Goal: Task Accomplishment & Management: Manage account settings

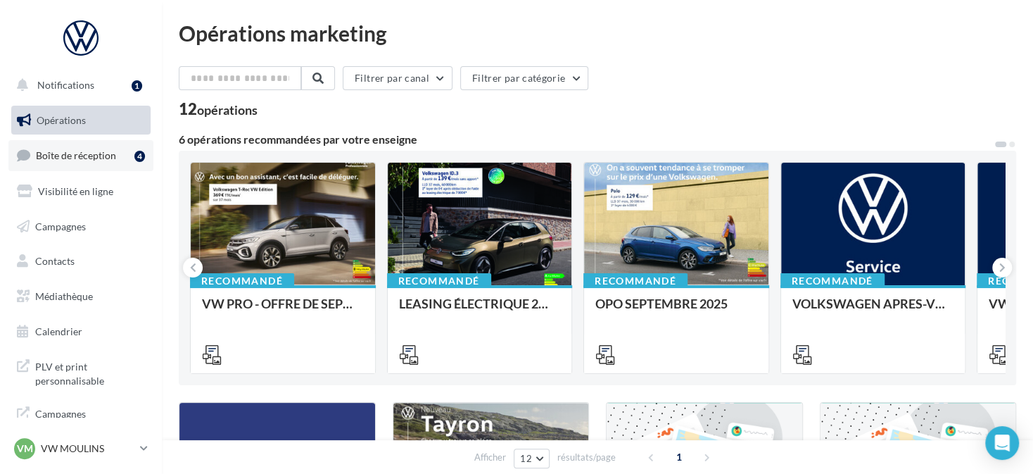
click at [75, 170] on link "Boîte de réception 4" at bounding box center [80, 155] width 145 height 30
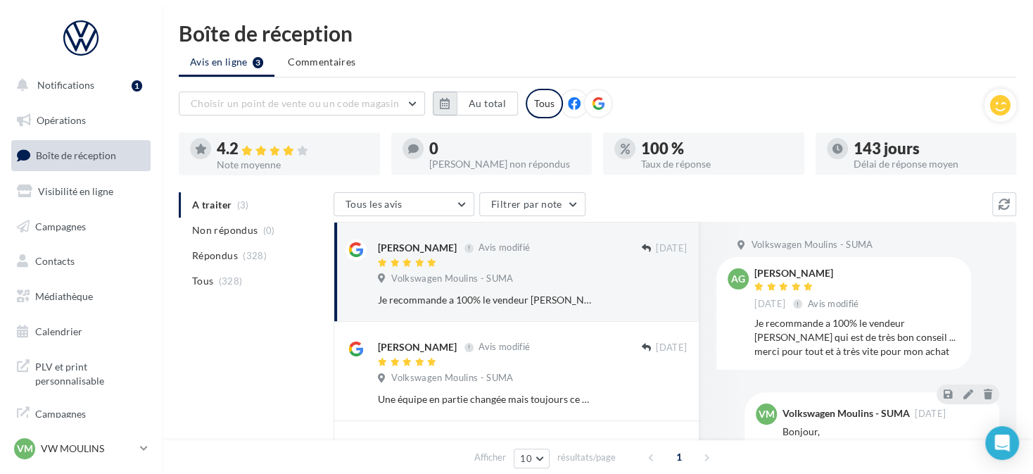
click at [445, 98] on icon "button" at bounding box center [445, 103] width 10 height 11
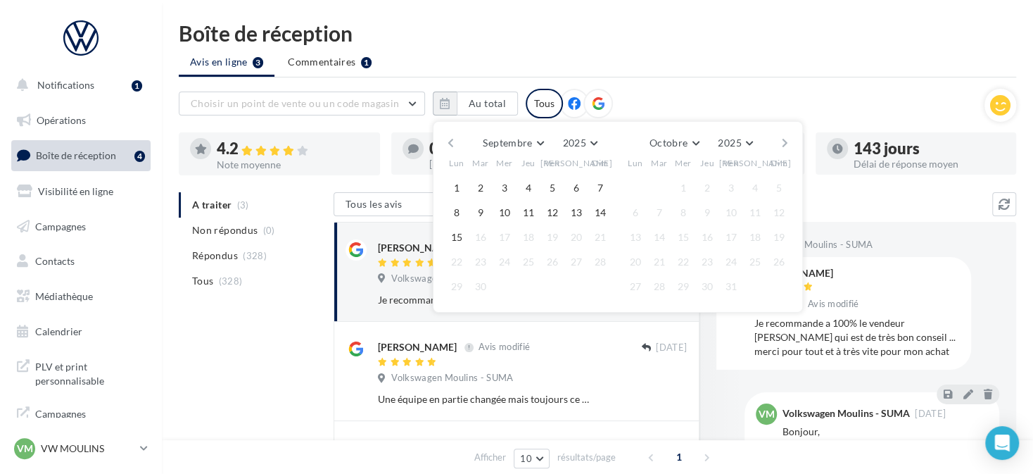
click at [448, 141] on button "button" at bounding box center [451, 143] width 12 height 20
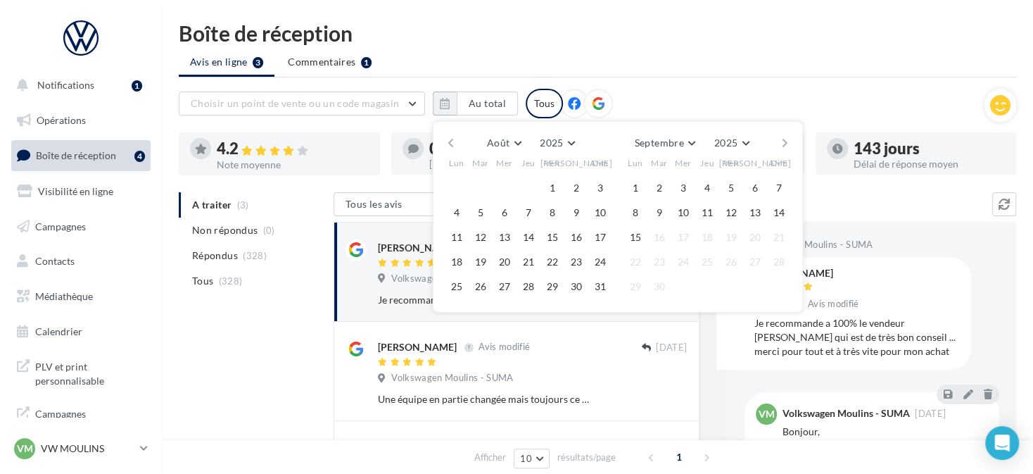
click at [448, 141] on button "button" at bounding box center [451, 143] width 12 height 20
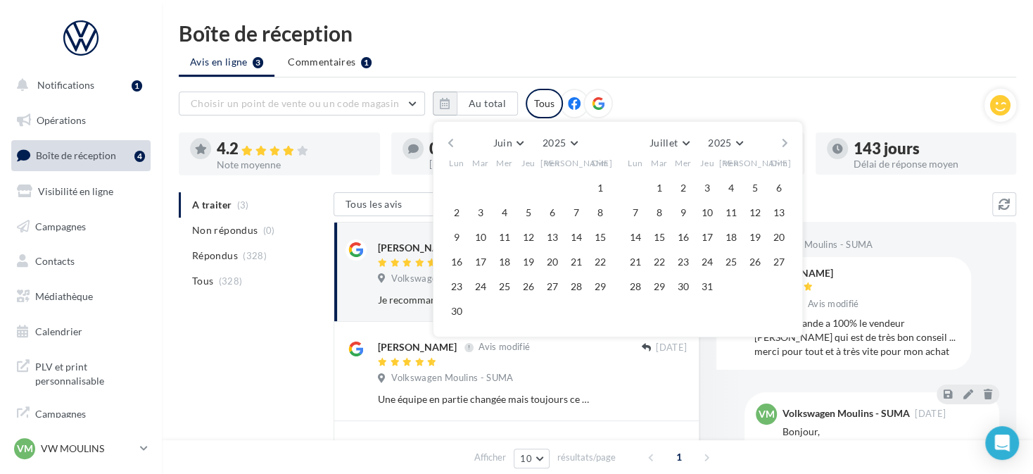
click at [789, 139] on button "button" at bounding box center [785, 143] width 12 height 20
click at [481, 184] on button "1" at bounding box center [480, 187] width 21 height 21
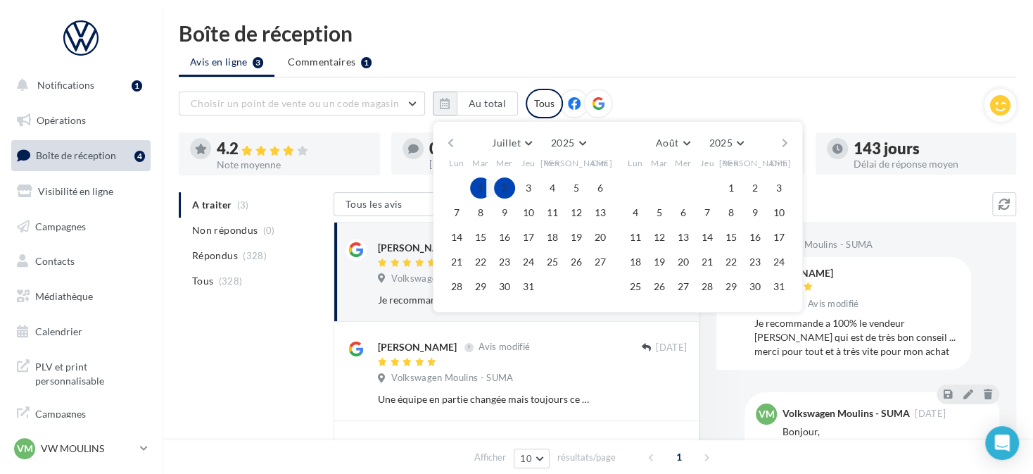
click at [786, 144] on button "button" at bounding box center [785, 143] width 12 height 20
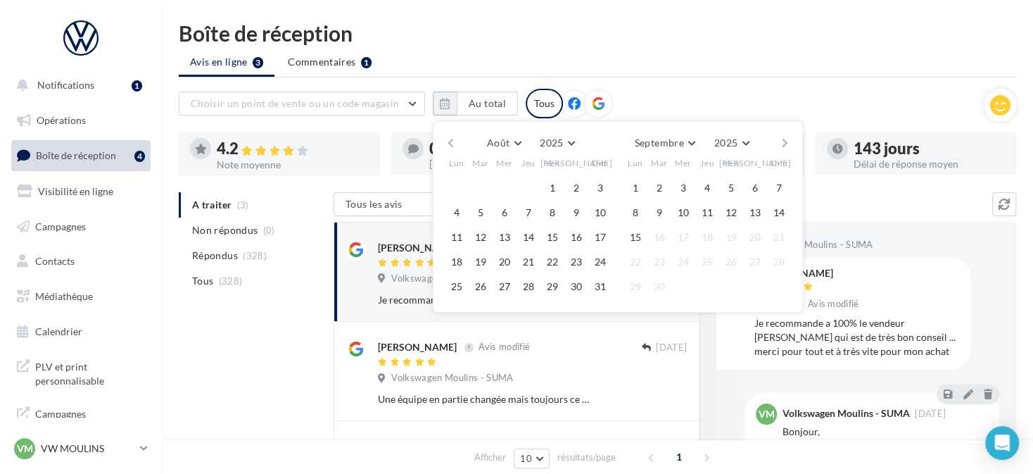
click at [786, 144] on button "button" at bounding box center [785, 143] width 12 height 20
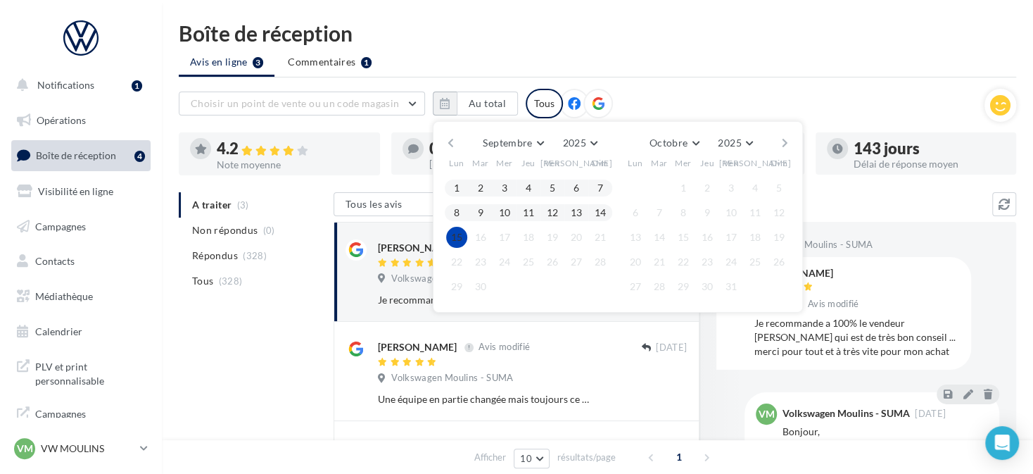
click at [462, 234] on button "15" at bounding box center [456, 237] width 21 height 21
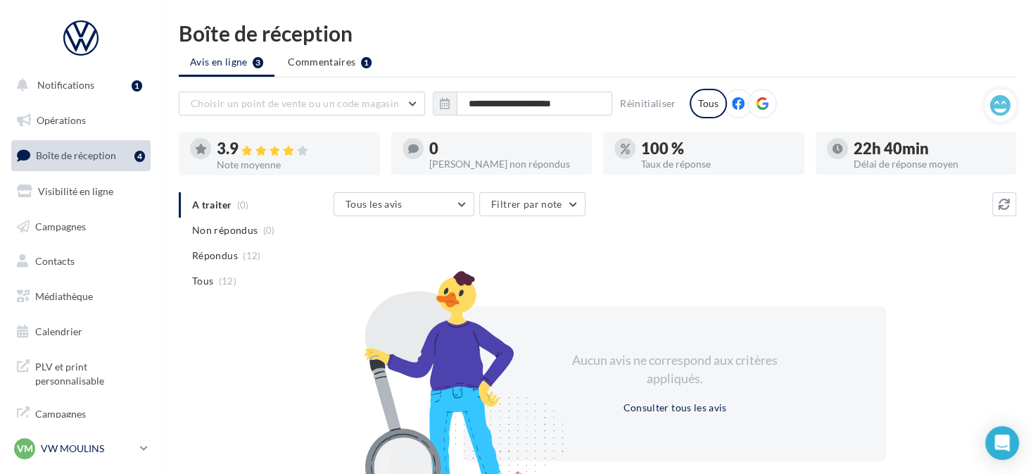
click at [136, 446] on link "VM VW MOULINS vw-toul-dup" at bounding box center [80, 448] width 139 height 27
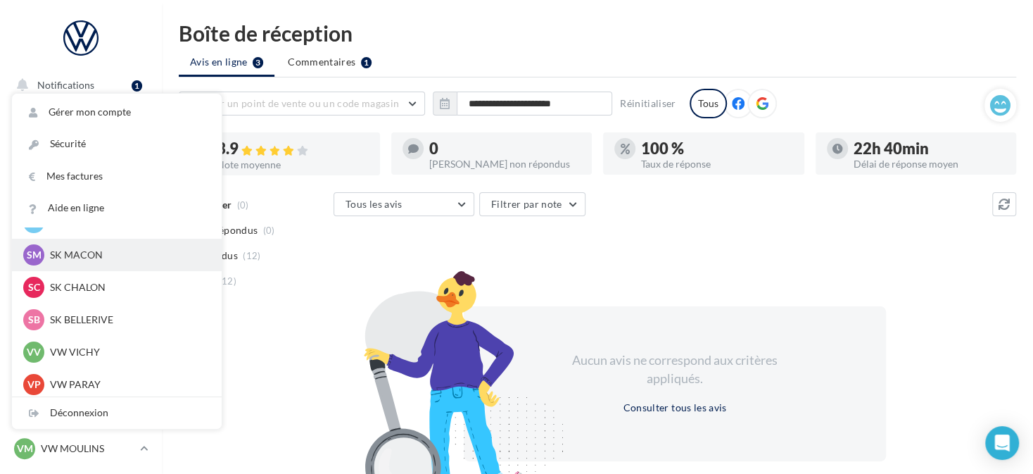
scroll to position [422, 0]
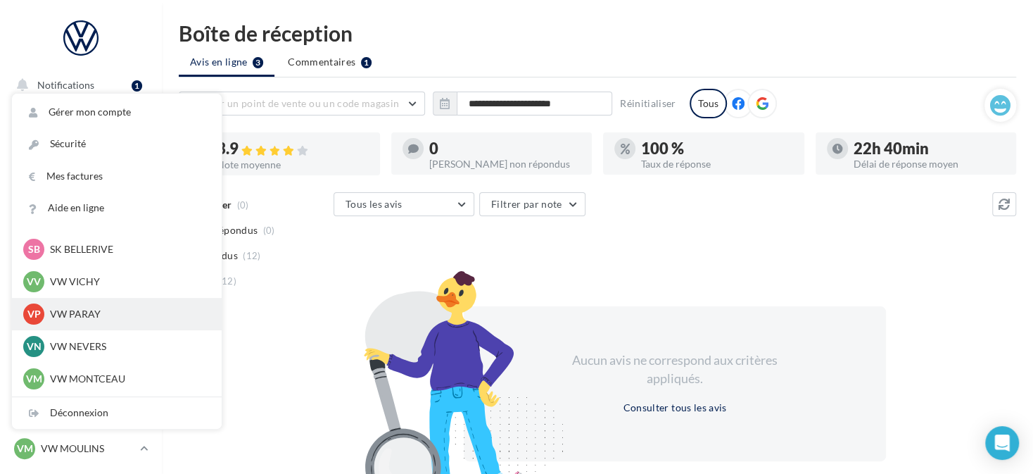
click at [108, 317] on p "VW PARAY" at bounding box center [127, 314] width 155 height 14
